Goal: Task Accomplishment & Management: Manage account settings

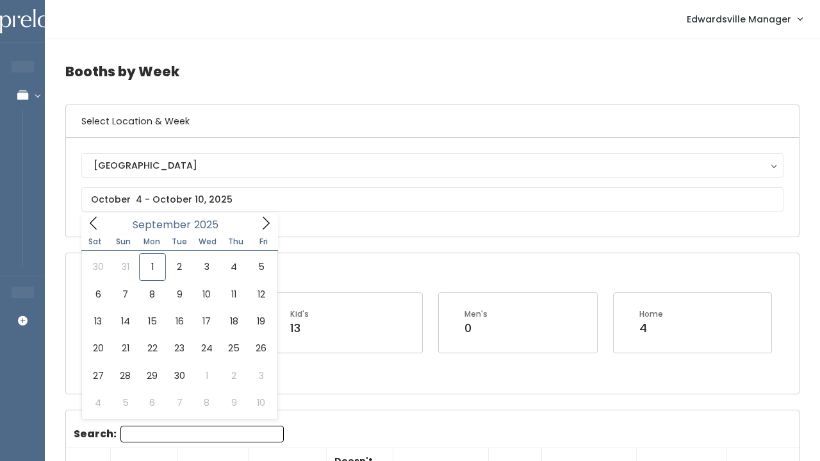
click at [165, 199] on input "text" at bounding box center [432, 199] width 702 height 24
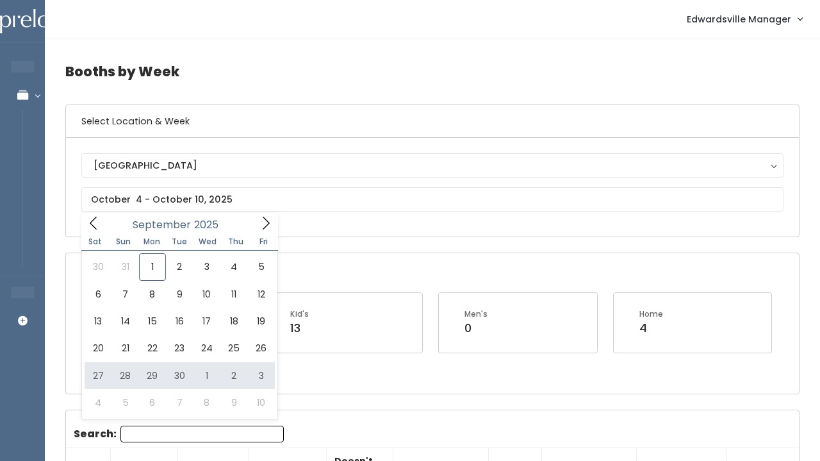
type input "September 27 to October 3"
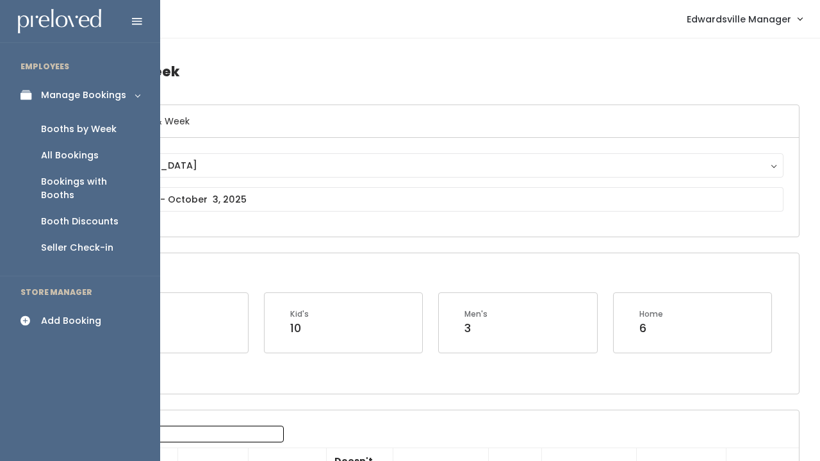
click at [68, 314] on div "Add Booking" at bounding box center [71, 320] width 60 height 13
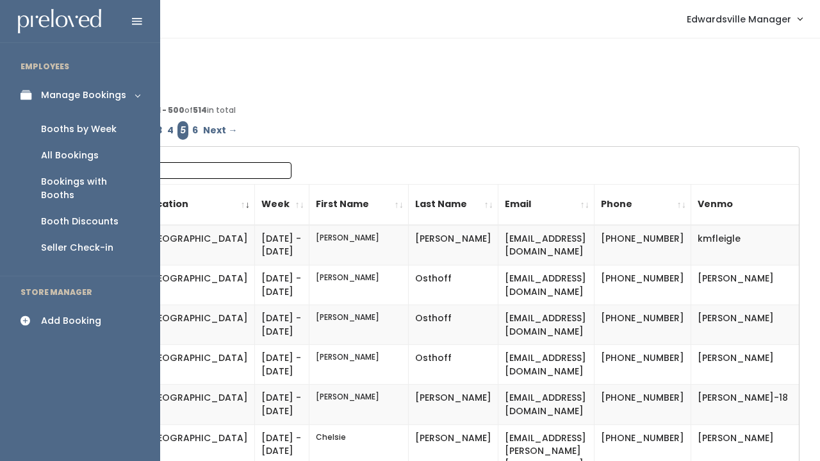
click at [68, 137] on link "Booths by Week" at bounding box center [80, 129] width 160 height 26
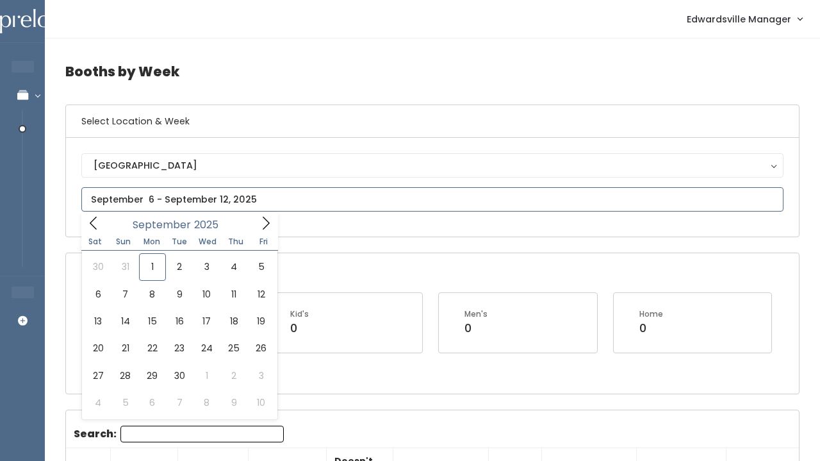
click at [110, 202] on input "text" at bounding box center [432, 199] width 702 height 24
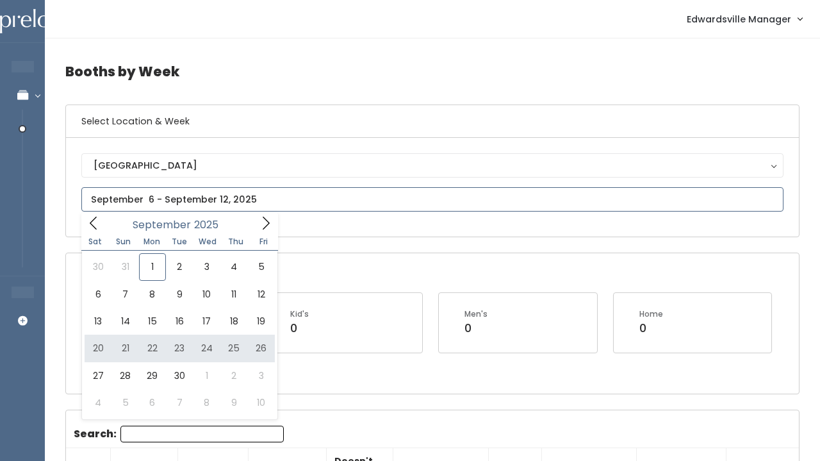
type input "September 20 to September 26"
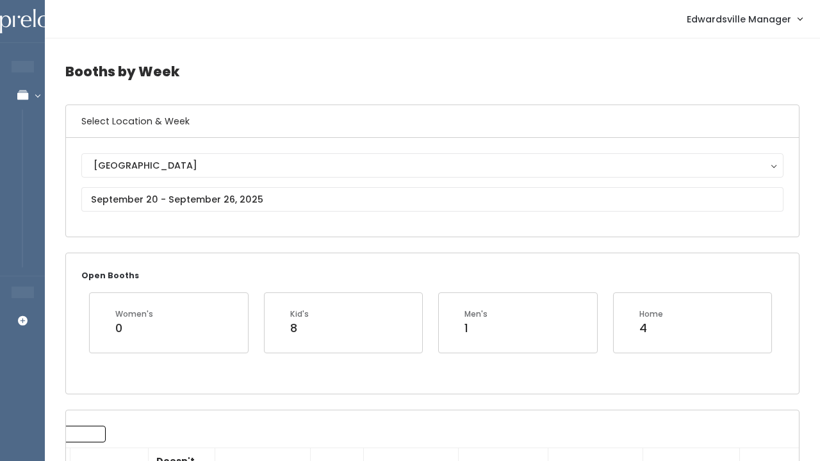
click at [259, 214] on div "Edwardsville Edwardsville" at bounding box center [432, 187] width 702 height 68
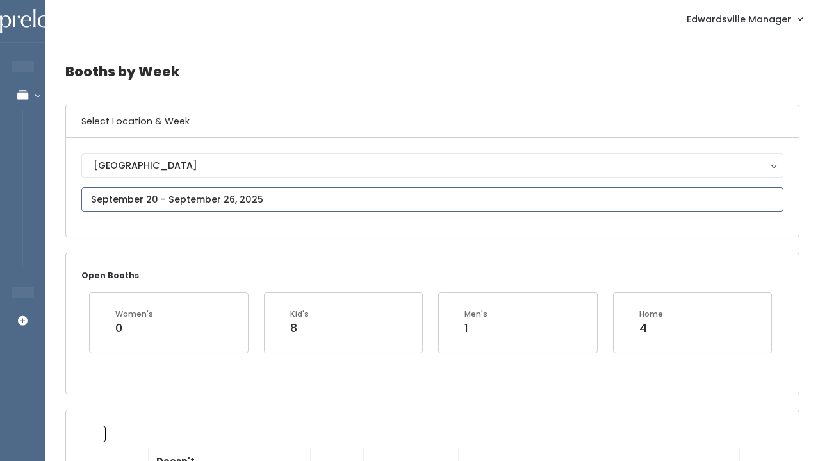
click at [256, 205] on input "text" at bounding box center [432, 199] width 702 height 24
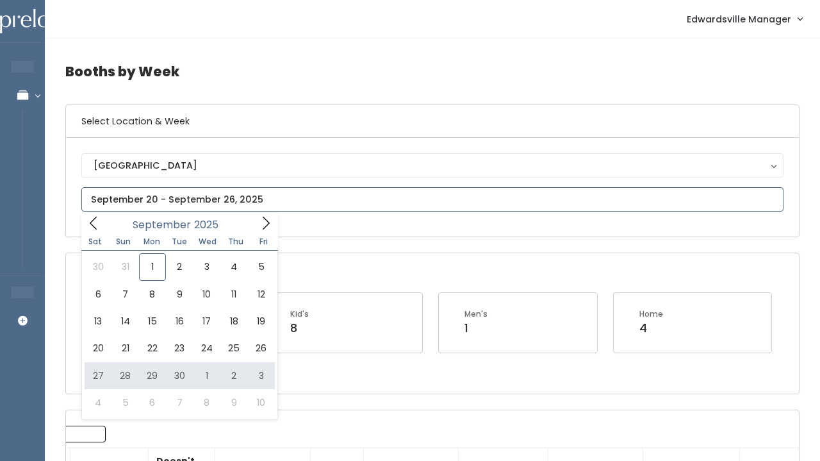
type input "September 27 to October 3"
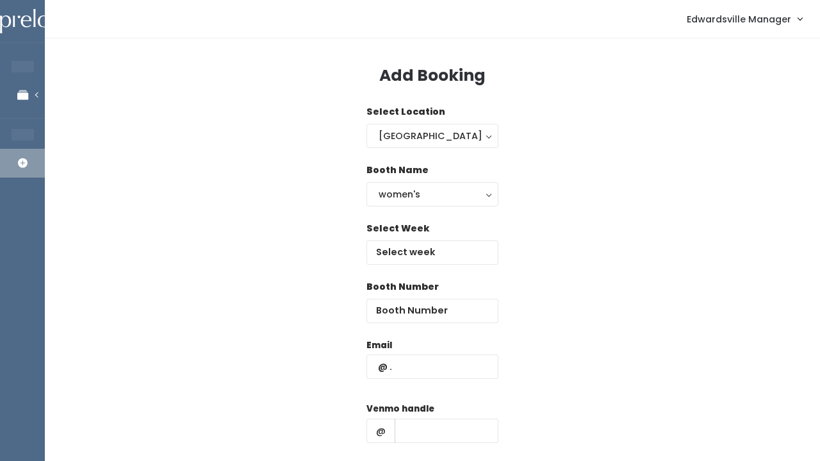
click at [431, 267] on div "Select Week" at bounding box center [433, 251] width 132 height 58
click at [431, 258] on input "text" at bounding box center [433, 252] width 132 height 24
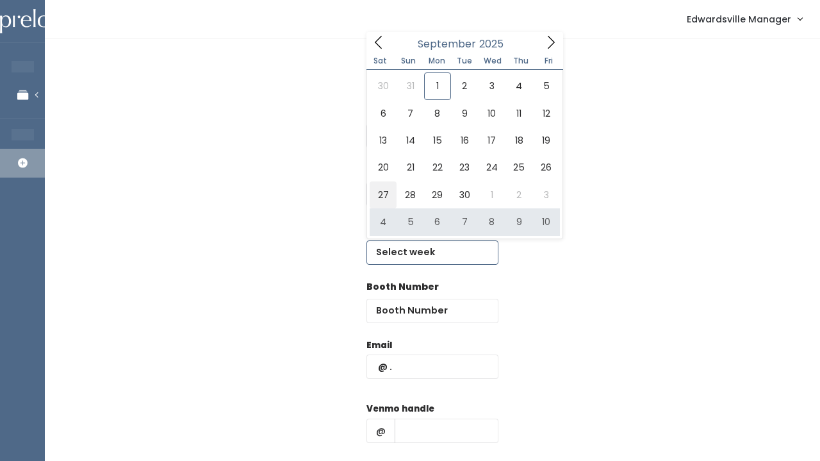
type input "September 27 to October 3"
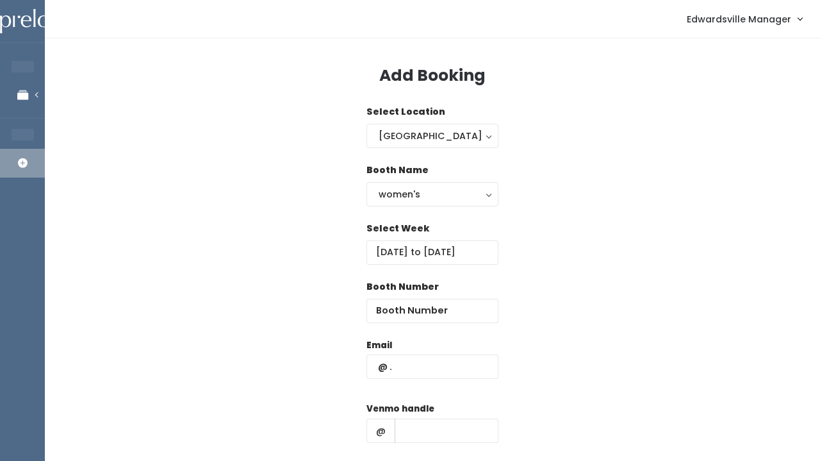
click at [384, 190] on div "women's" at bounding box center [433, 194] width 108 height 14
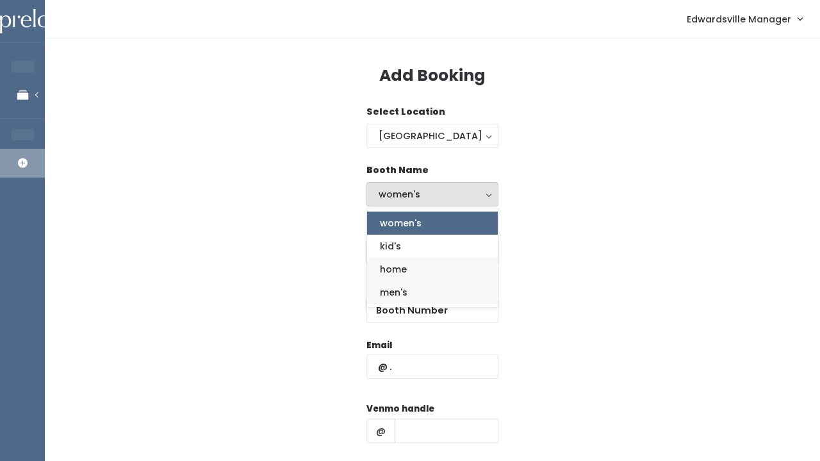
drag, startPoint x: 395, startPoint y: 274, endPoint x: 395, endPoint y: 290, distance: 16.0
click at [395, 290] on ul "women's kid's home men's" at bounding box center [432, 257] width 131 height 92
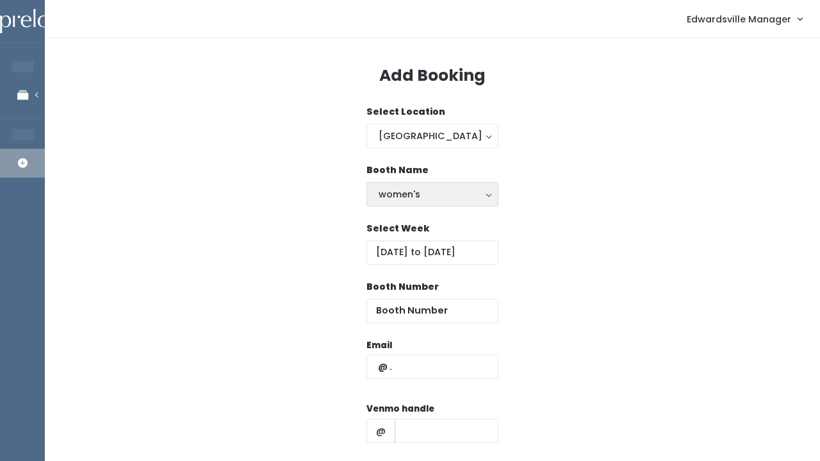
click at [407, 200] on div "women's" at bounding box center [433, 194] width 108 height 14
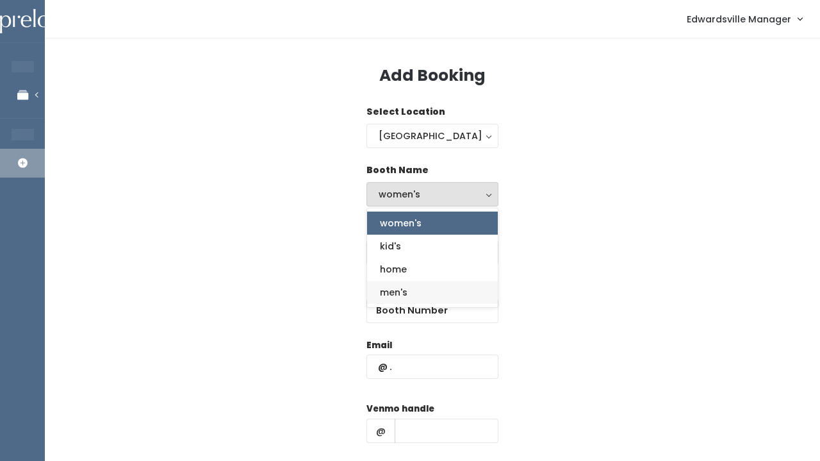
click at [403, 286] on span "men's" at bounding box center [394, 292] width 28 height 14
select select "mens"
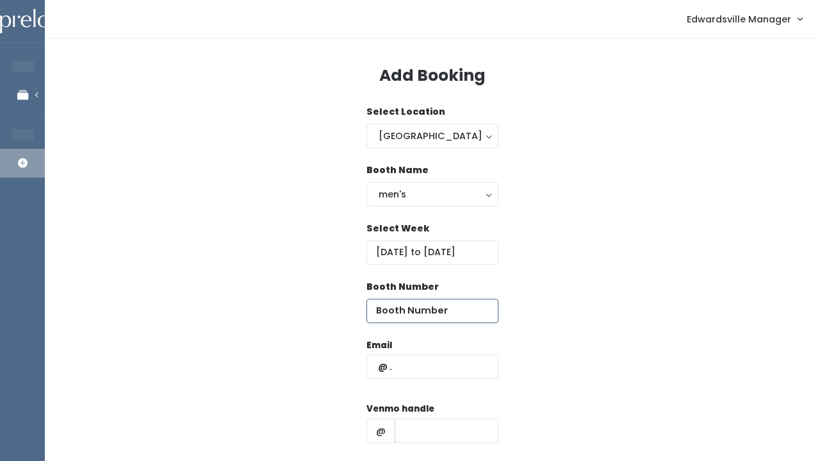
click at [425, 309] on input "number" at bounding box center [433, 311] width 132 height 24
type input "46"
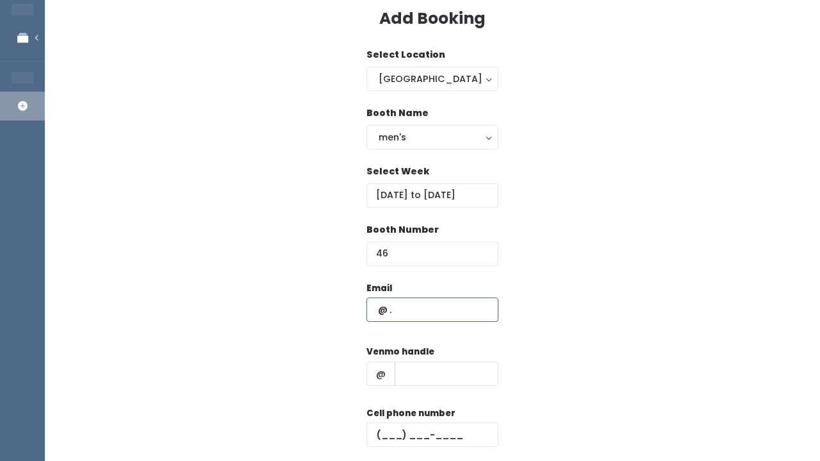
scroll to position [58, 0]
paste input "clantont71@gmail.com"
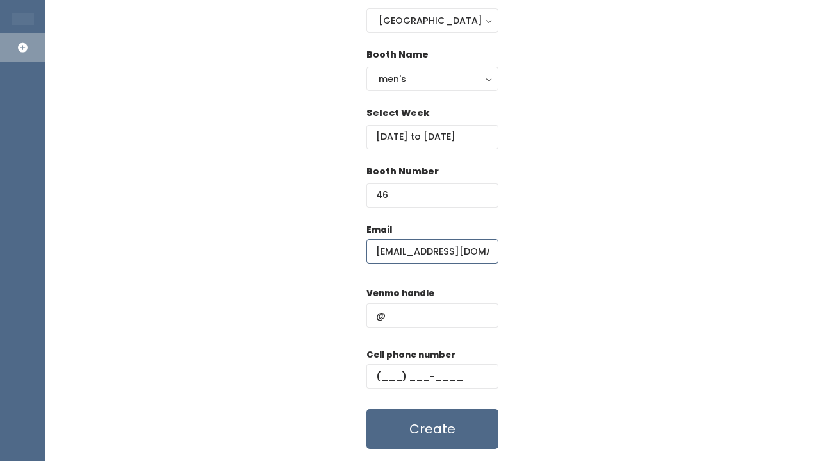
scroll to position [131, 0]
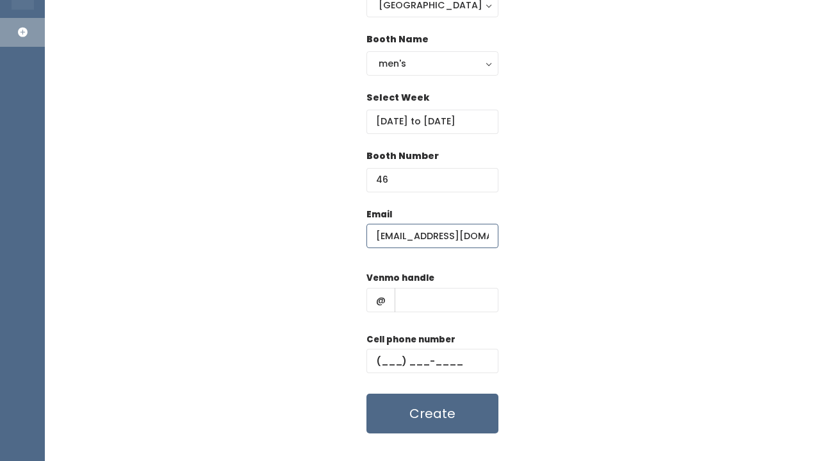
type input "clantont71@gmail.com"
click at [415, 299] on input "text" at bounding box center [447, 300] width 104 height 24
paste input "[PERSON_NAME]-2"
type input "[PERSON_NAME]-2"
paste input "[PHONE_NUMBER]"
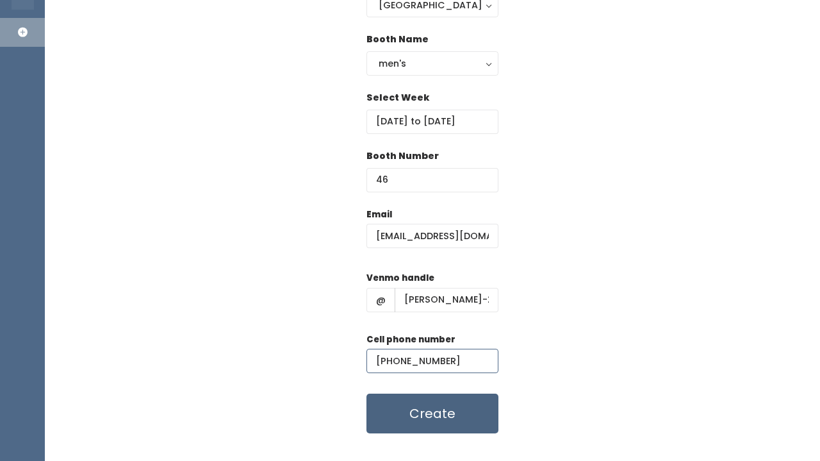
type input "[PHONE_NUMBER]"
click at [420, 422] on button "Create" at bounding box center [433, 413] width 132 height 40
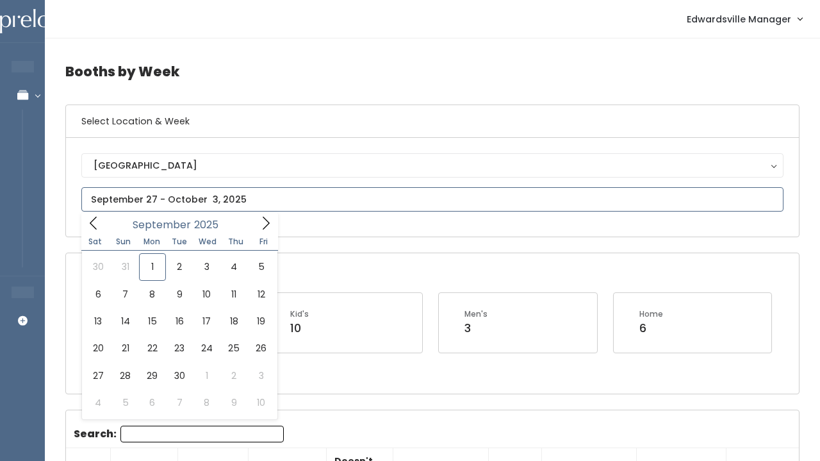
click at [229, 204] on input "text" at bounding box center [432, 199] width 702 height 24
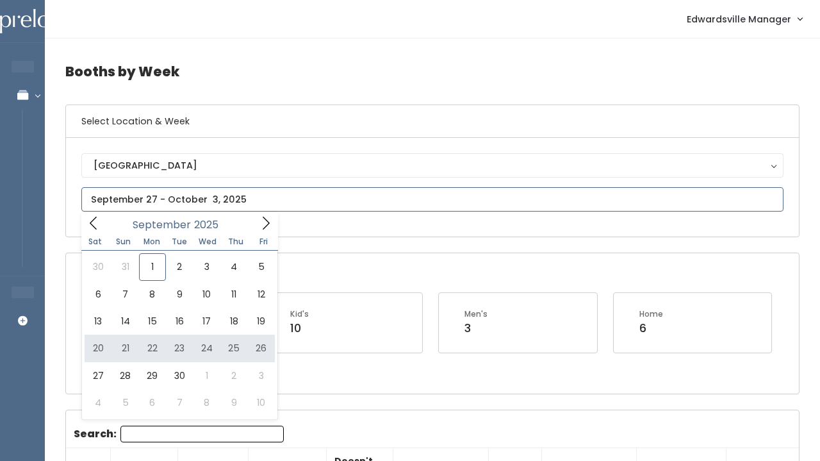
type input "September 20 to September 26"
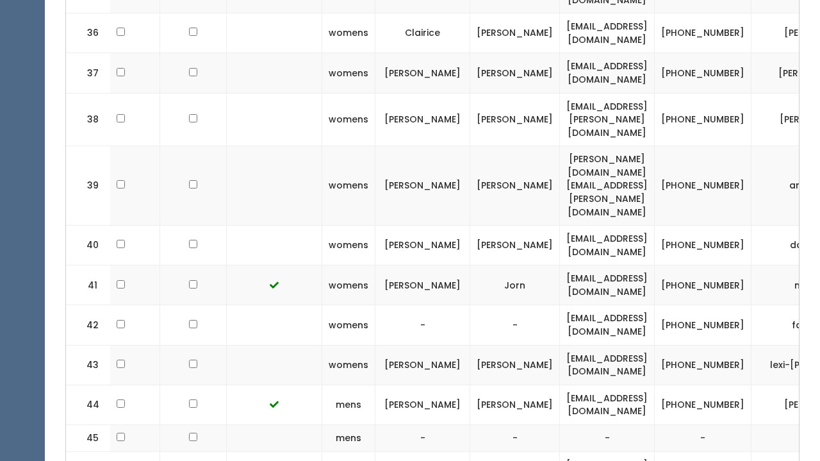
scroll to position [1872, 0]
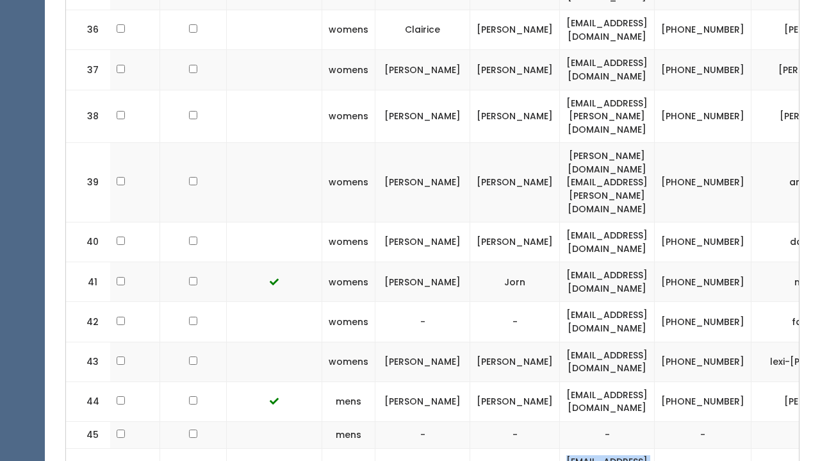
drag, startPoint x: 693, startPoint y: 295, endPoint x: 563, endPoint y: 298, distance: 130.1
click at [563, 448] on td "clantont71@gmail.com" at bounding box center [607, 468] width 95 height 40
copy td "clantont71@gmail.com"
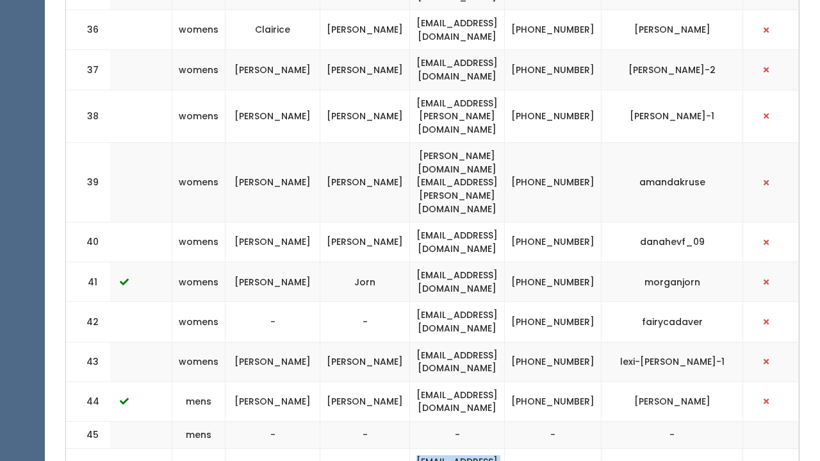
scroll to position [0, 335]
drag, startPoint x: 732, startPoint y: 299, endPoint x: 645, endPoint y: 298, distance: 87.8
click at [645, 448] on td "tina-clanton-2" at bounding box center [673, 468] width 142 height 40
copy td "tina-clanton-2"
drag, startPoint x: 552, startPoint y: 293, endPoint x: 593, endPoint y: 314, distance: 46.1
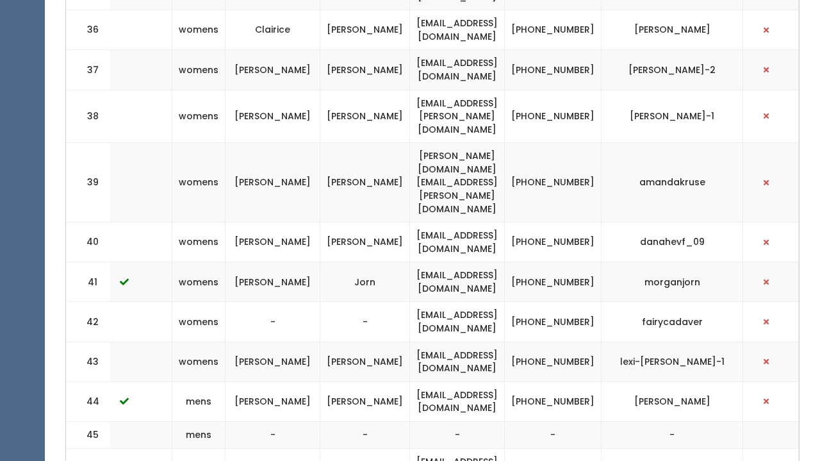
click at [593, 448] on td "[PHONE_NUMBER]" at bounding box center [553, 468] width 97 height 40
copy td "[PHONE_NUMBER]"
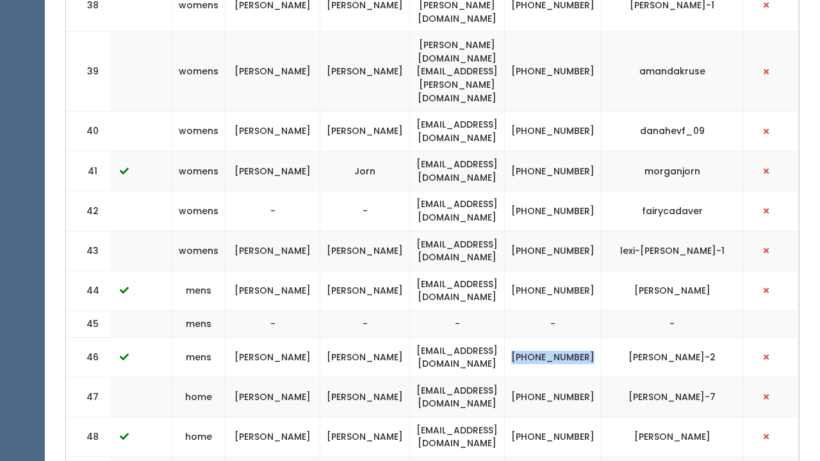
scroll to position [1987, 0]
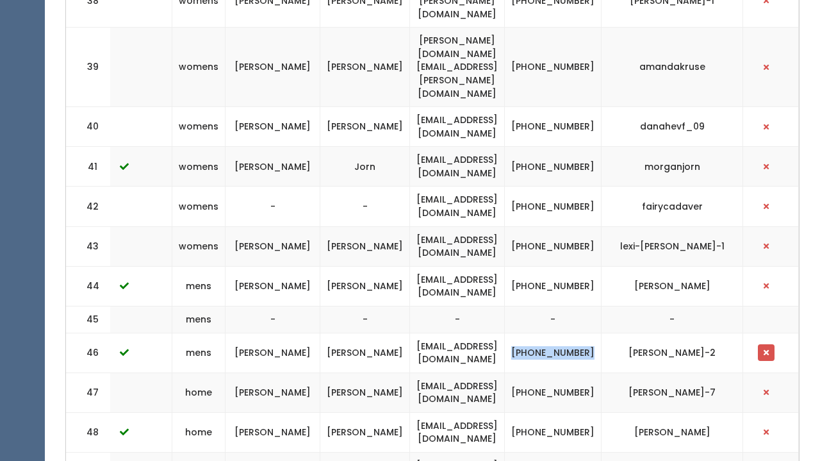
click at [764, 344] on button "button" at bounding box center [766, 352] width 17 height 17
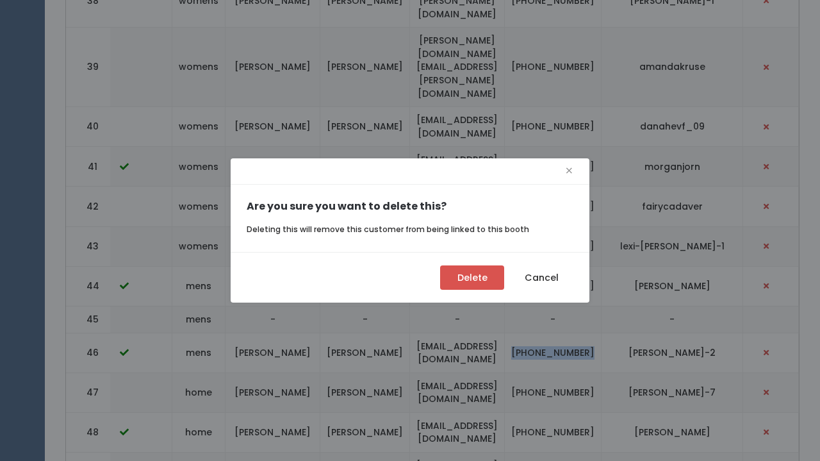
click at [484, 285] on button "Delete" at bounding box center [472, 277] width 64 height 24
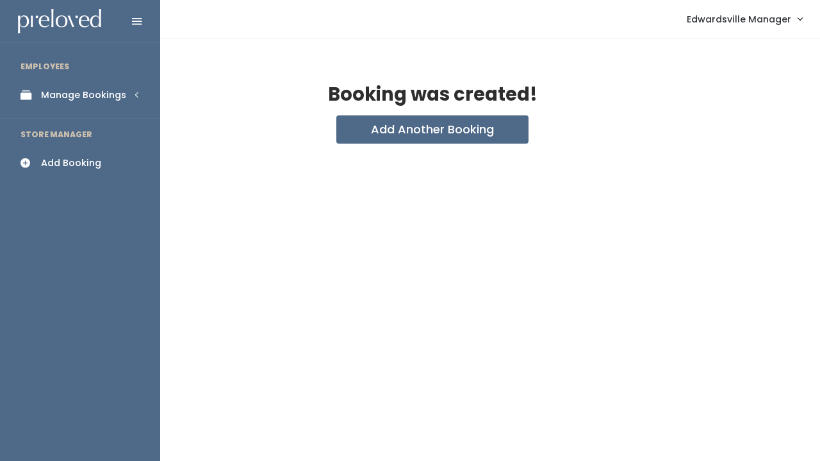
click at [41, 94] on div "Manage Bookings" at bounding box center [83, 94] width 85 height 13
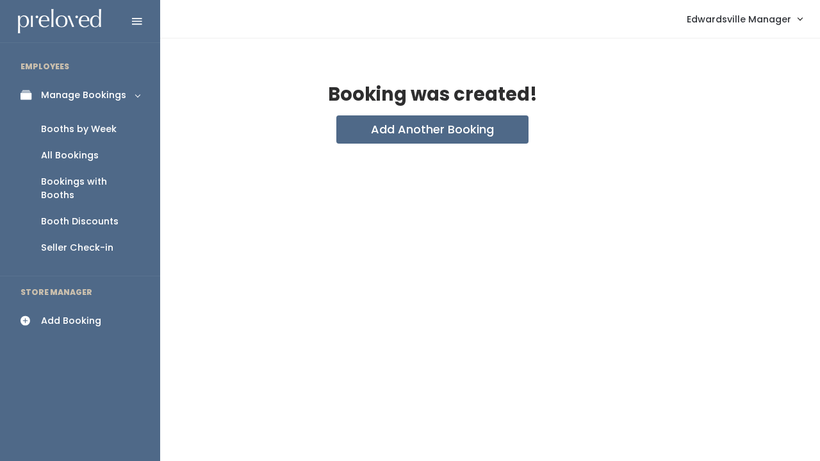
click at [44, 130] on div "Booths by Week" at bounding box center [79, 128] width 76 height 13
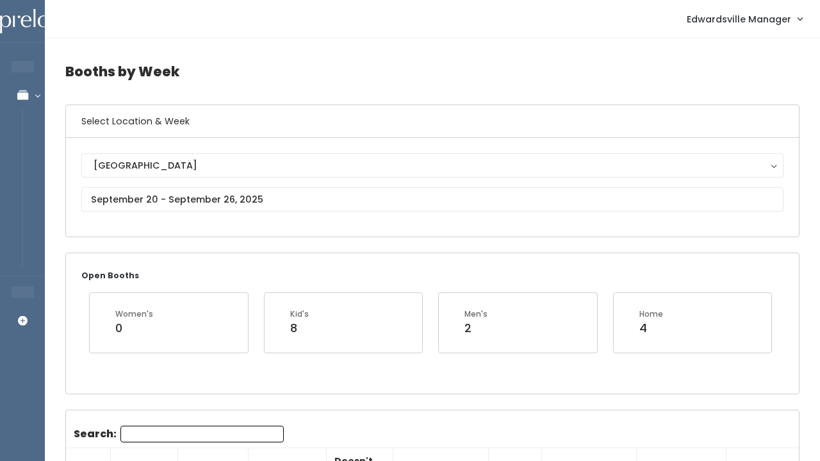
scroll to position [1987, 0]
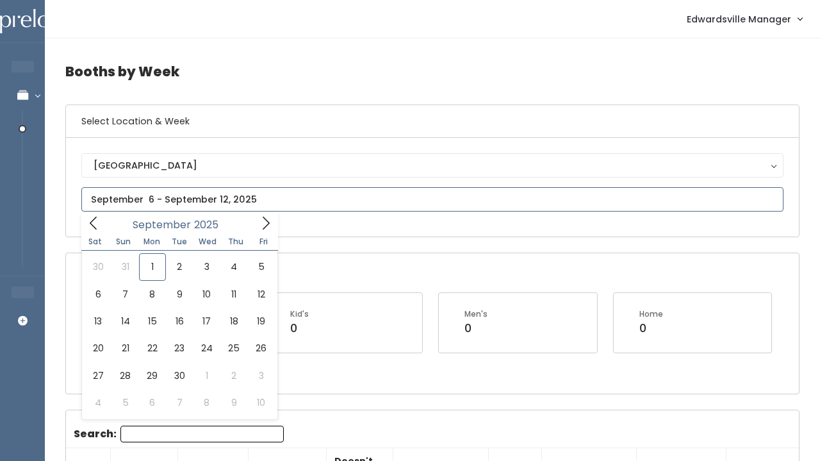
click at [225, 203] on input "text" at bounding box center [432, 199] width 702 height 24
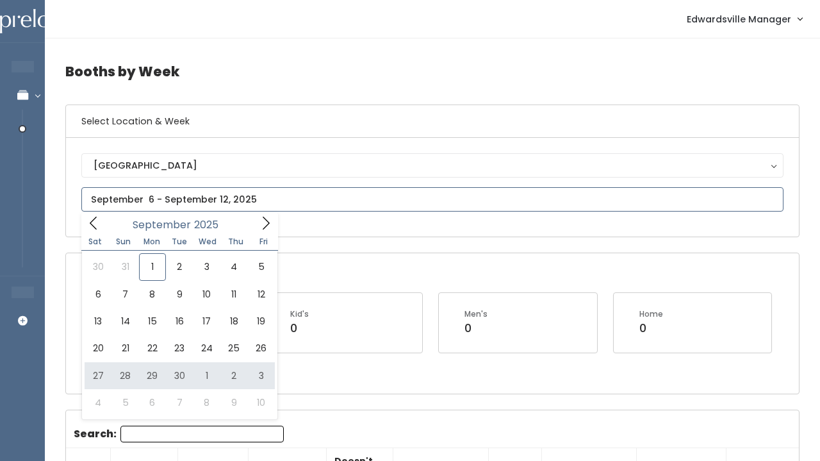
type input "September 27 to October 3"
